Goal: Task Accomplishment & Management: Complete application form

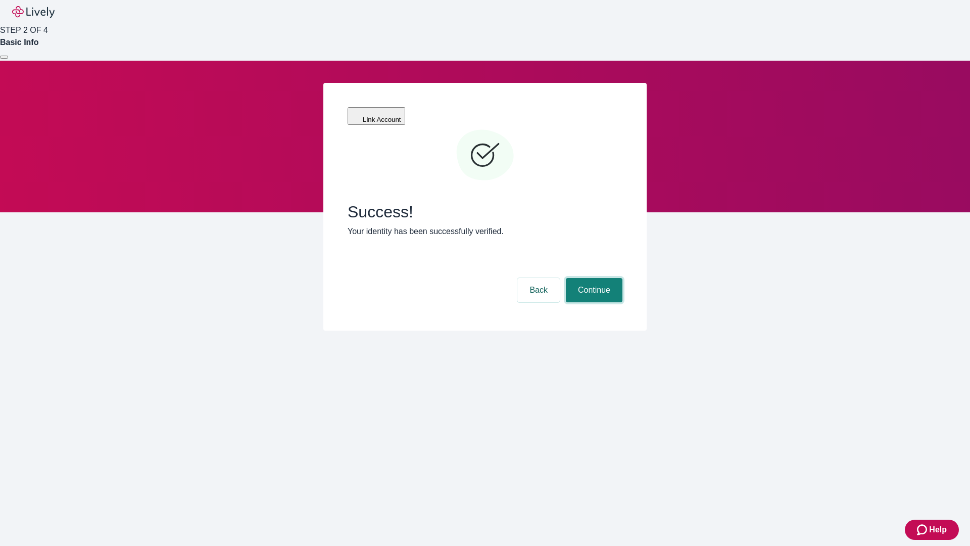
click at [592, 278] on button "Continue" at bounding box center [594, 290] width 57 height 24
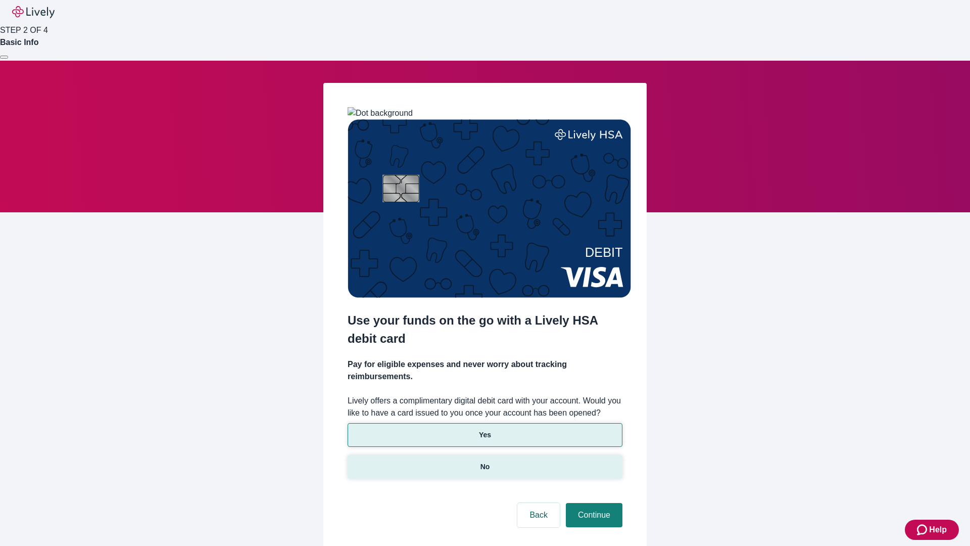
click at [484, 461] on p "No" at bounding box center [485, 466] width 10 height 11
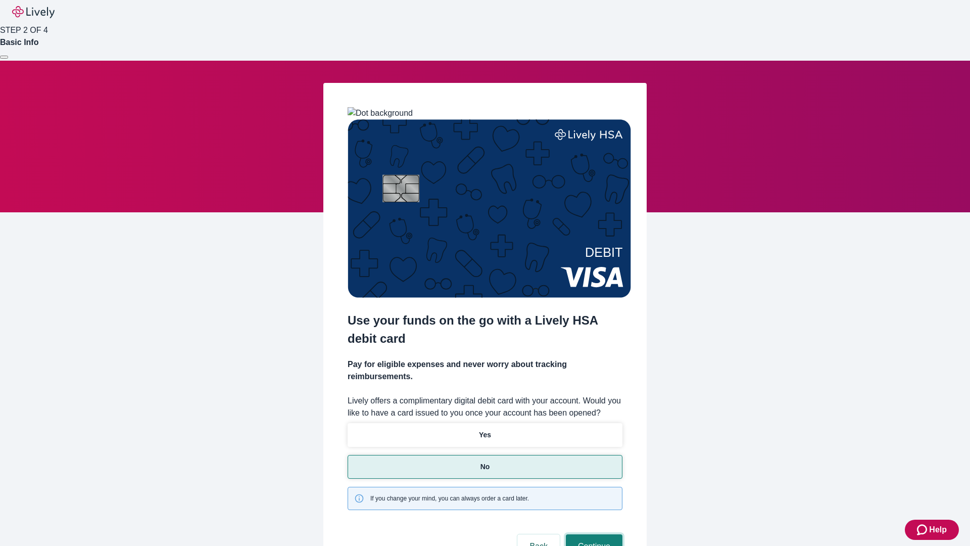
click at [592, 534] on button "Continue" at bounding box center [594, 546] width 57 height 24
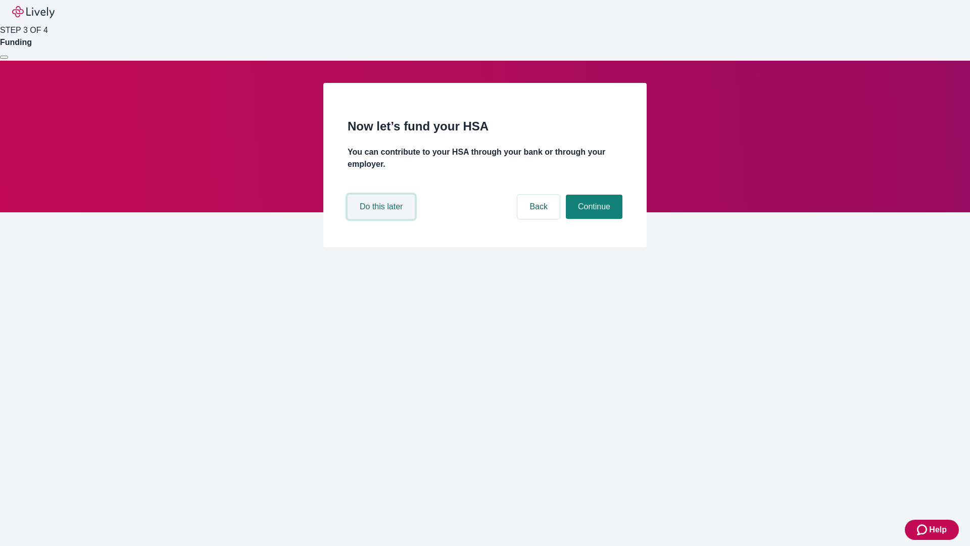
click at [382, 219] on button "Do this later" at bounding box center [381, 206] width 67 height 24
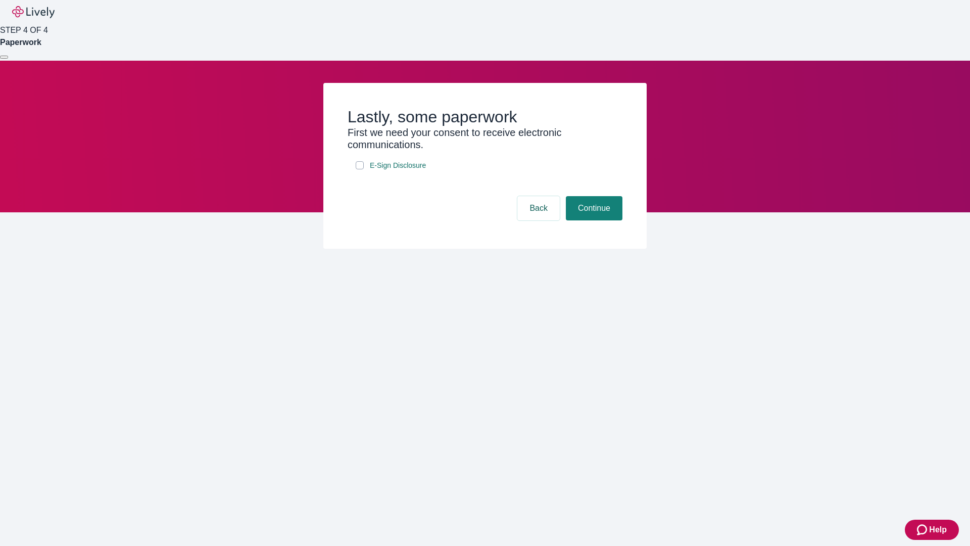
click at [360, 169] on input "E-Sign Disclosure" at bounding box center [360, 165] width 8 height 8
checkbox input "true"
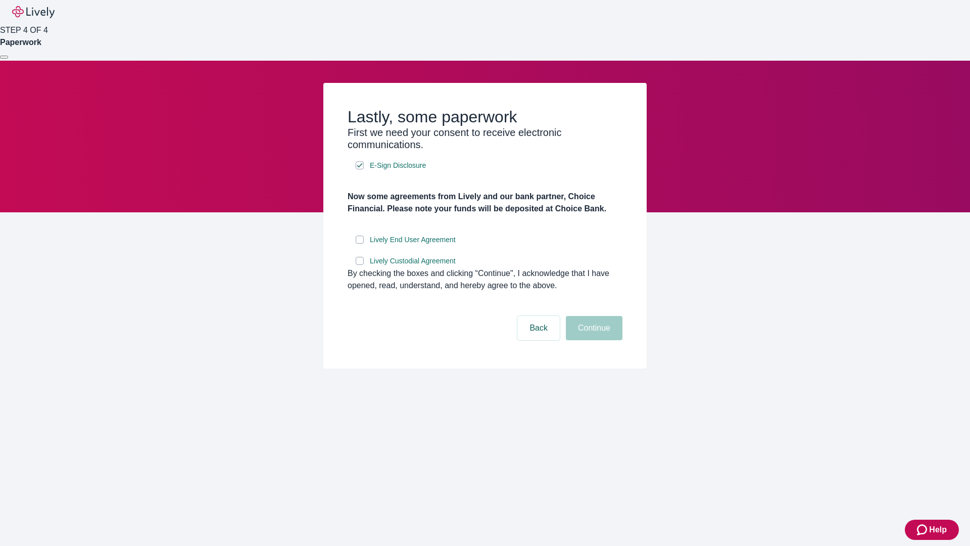
click at [360, 243] on input "Lively End User Agreement" at bounding box center [360, 239] width 8 height 8
checkbox input "true"
click at [360, 265] on input "Lively Custodial Agreement" at bounding box center [360, 261] width 8 height 8
checkbox input "true"
click at [592, 340] on button "Continue" at bounding box center [594, 328] width 57 height 24
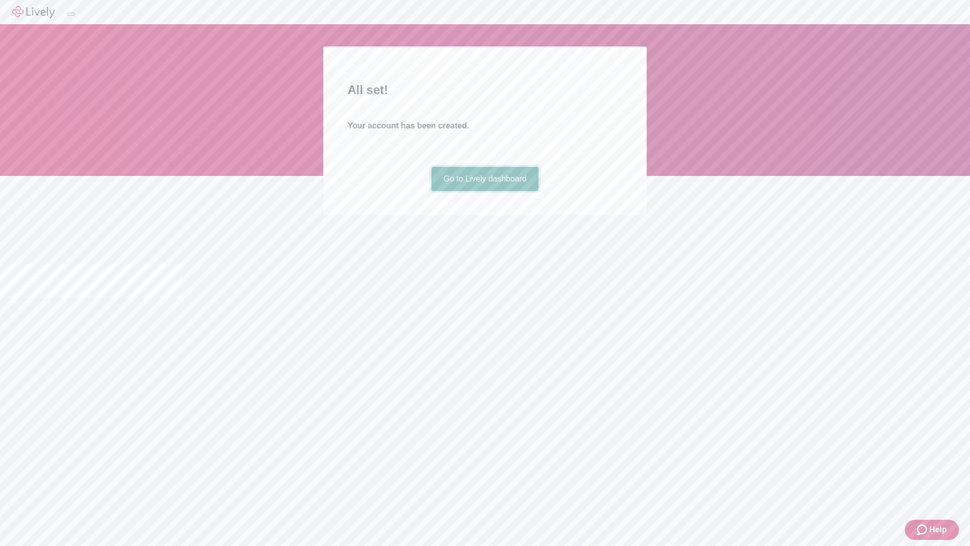
click at [484, 191] on link "Go to Lively dashboard" at bounding box center [485, 179] width 108 height 24
